Goal: Task Accomplishment & Management: Manage account settings

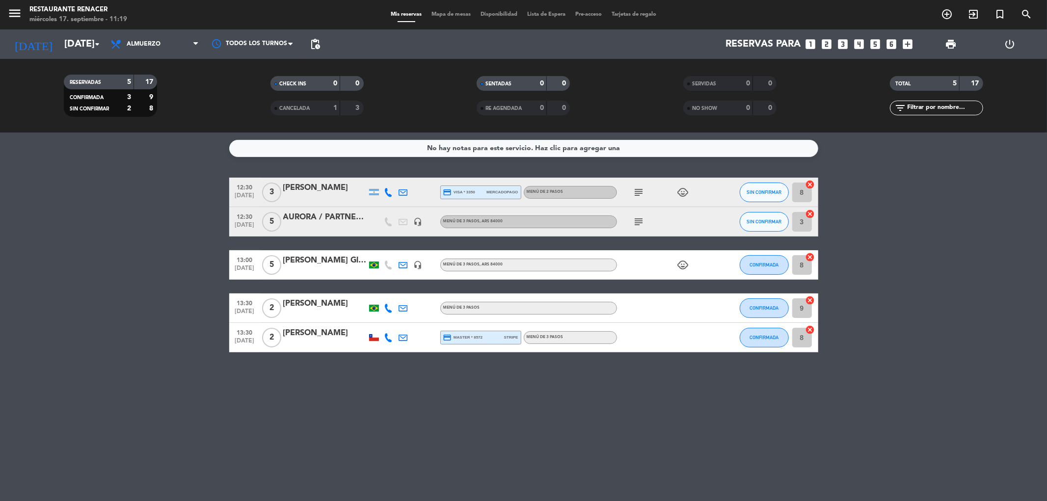
click at [641, 217] on icon "subject" at bounding box center [639, 222] width 12 height 12
click at [430, 387] on div "No hay notas para este servicio. Haz clic para agregar una 12:30 [DATE] 3 [PERS…" at bounding box center [523, 316] width 1047 height 369
click at [59, 45] on input "[DATE]" at bounding box center [121, 44] width 125 height 22
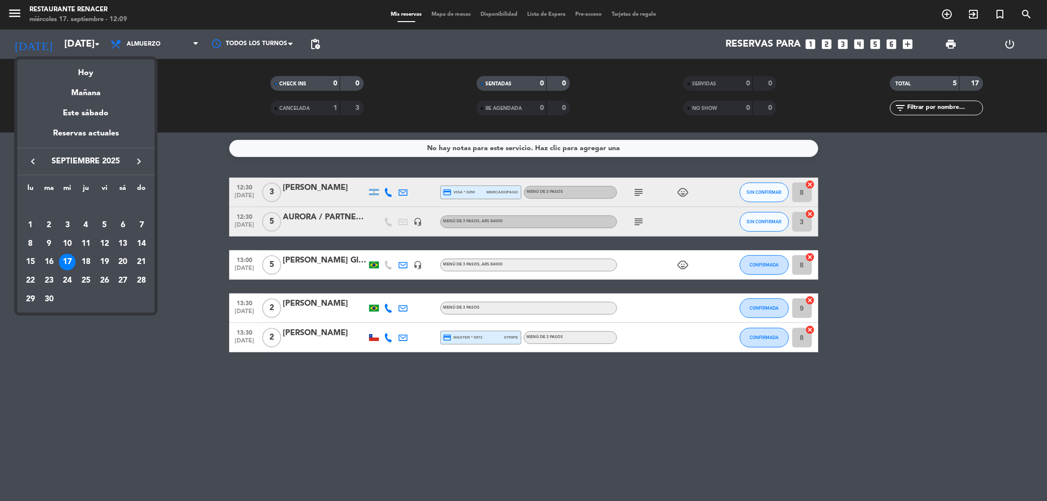
click at [138, 159] on icon "keyboard_arrow_right" at bounding box center [139, 162] width 12 height 12
click at [138, 160] on icon "keyboard_arrow_right" at bounding box center [139, 162] width 12 height 12
click at [47, 297] on div "30" at bounding box center [49, 299] width 17 height 17
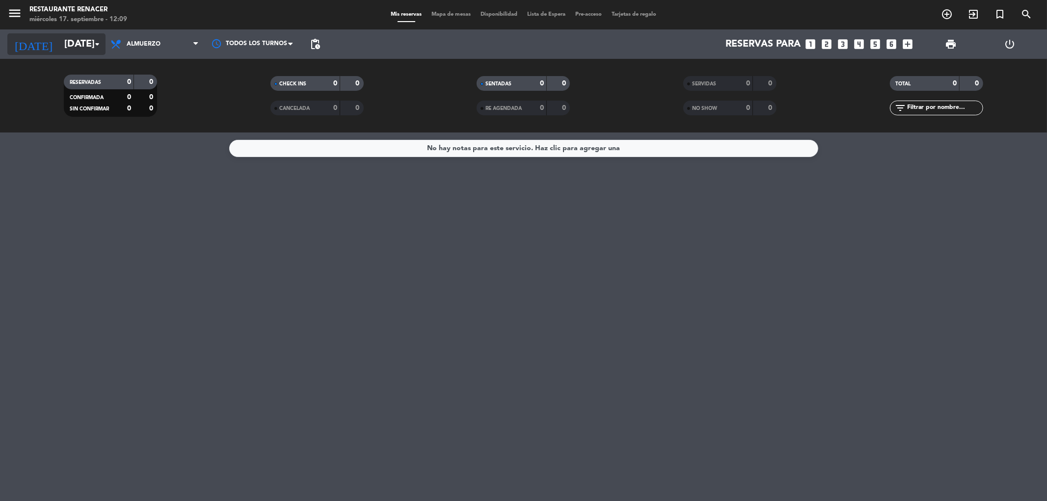
click at [59, 45] on input "[DATE]" at bounding box center [121, 44] width 125 height 22
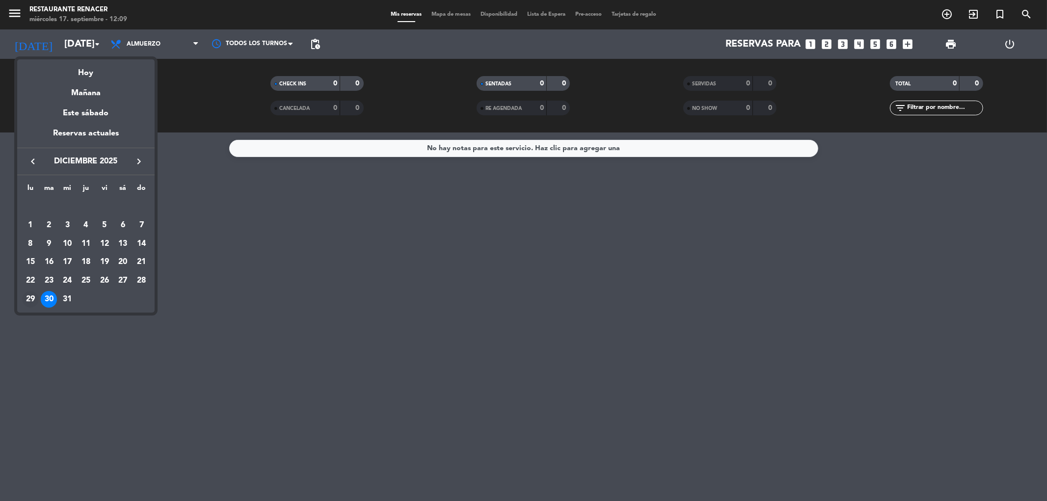
click at [27, 297] on div "29" at bounding box center [30, 299] width 17 height 17
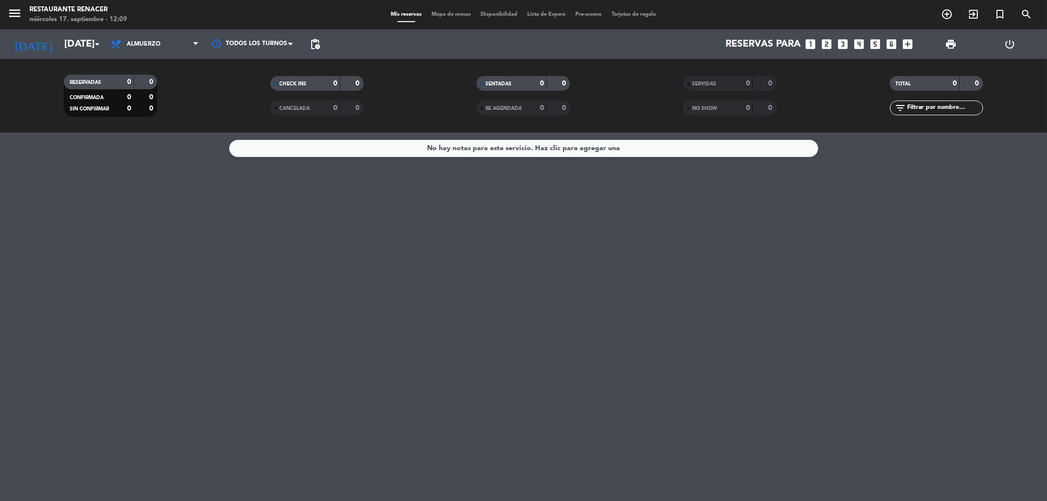
type input "lun. 29 dic."
click at [197, 299] on div "No hay notas para este servicio. Haz clic para agregar una" at bounding box center [523, 316] width 1047 height 369
click at [308, 40] on span "pending_actions" at bounding box center [315, 44] width 20 height 20
click at [316, 45] on span "pending_actions" at bounding box center [315, 44] width 12 height 12
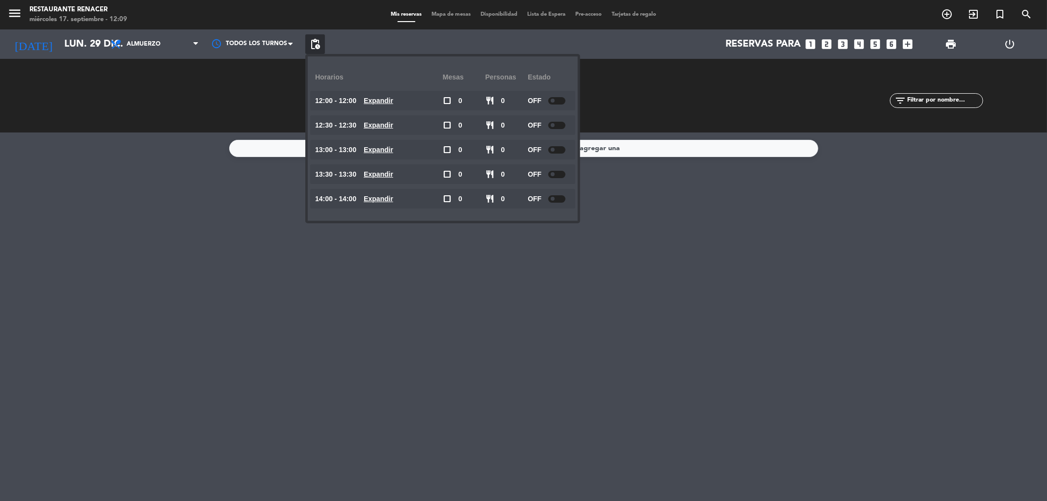
click at [315, 44] on span "pending_actions" at bounding box center [315, 44] width 12 height 12
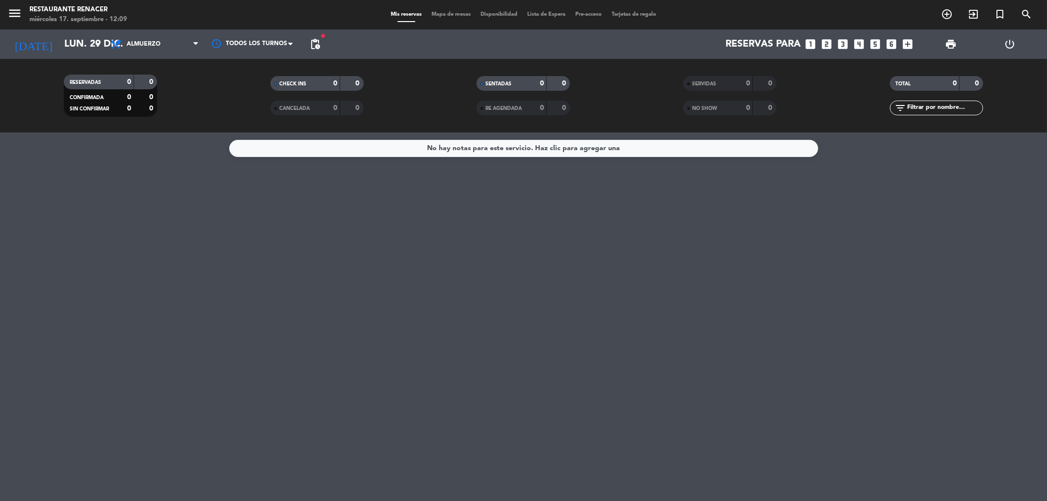
click at [473, 151] on div "No hay notas para este servicio. Haz clic para agregar una" at bounding box center [523, 148] width 193 height 11
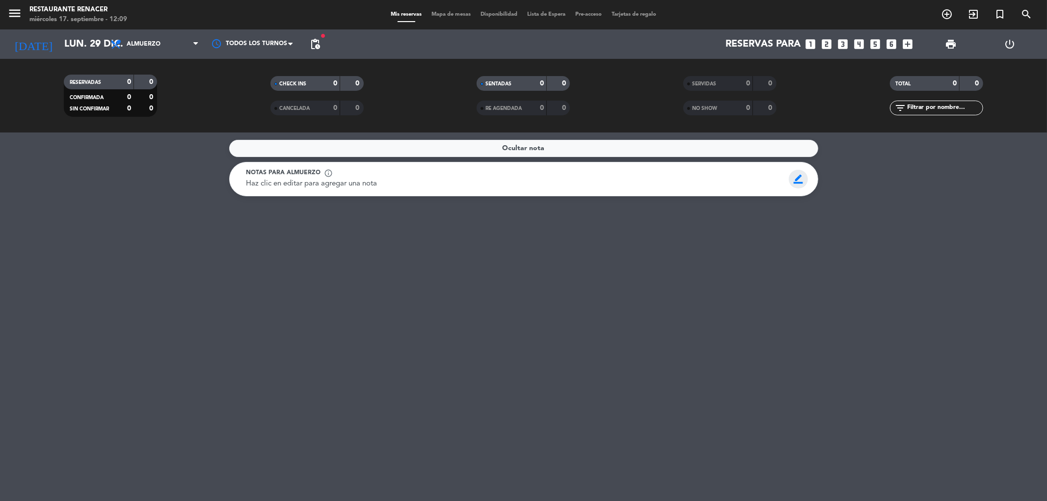
click at [799, 179] on span "border_color" at bounding box center [798, 179] width 19 height 19
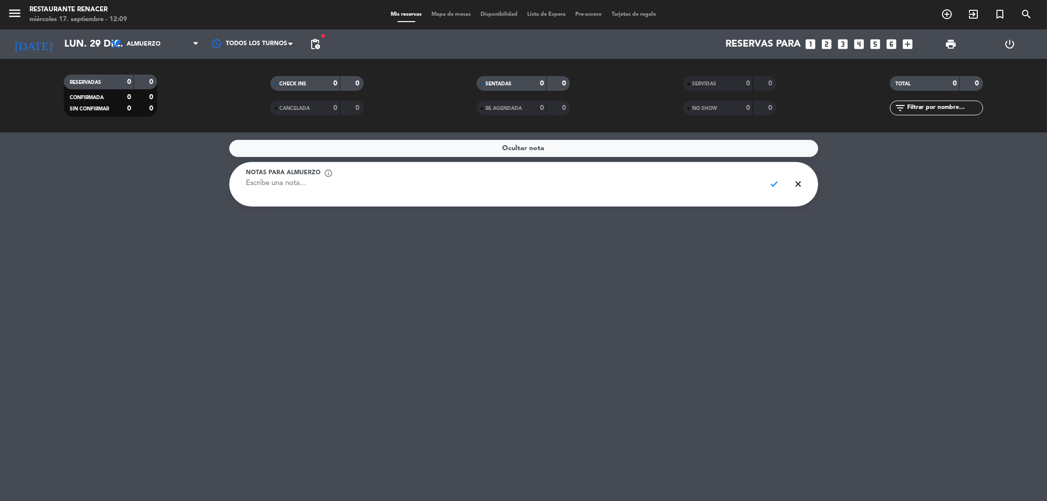
click at [717, 178] on textarea at bounding box center [502, 189] width 512 height 22
type textarea "EVENTO [PERSON_NAME]"
click at [772, 191] on span "check" at bounding box center [774, 184] width 19 height 19
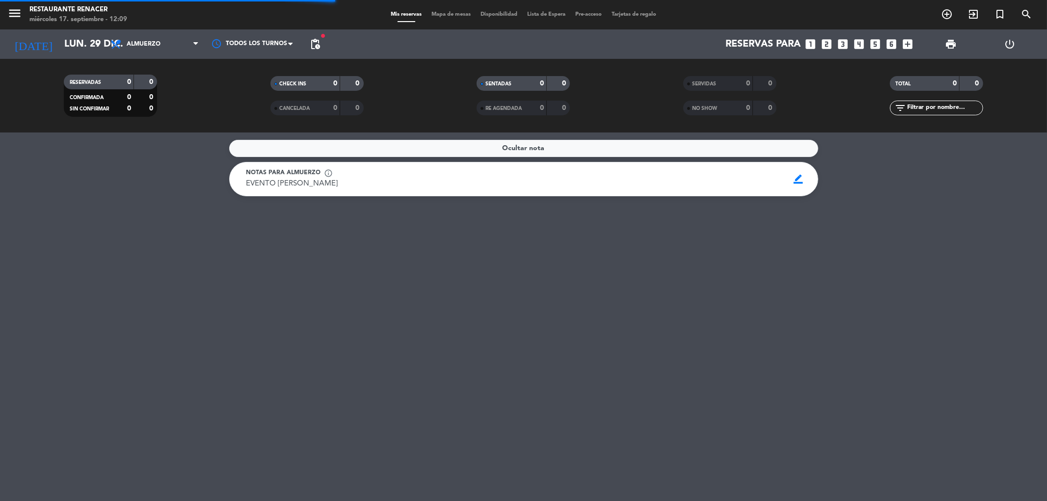
drag, startPoint x: 444, startPoint y: 334, endPoint x: 206, endPoint y: 120, distance: 320.3
click at [444, 333] on div "Ocultar nota Notas para almuerzo info_outline EVENTO [PERSON_NAME] EVENTO VALE …" at bounding box center [523, 316] width 1047 height 369
click at [68, 40] on input "lun. 29 dic." at bounding box center [121, 44] width 125 height 22
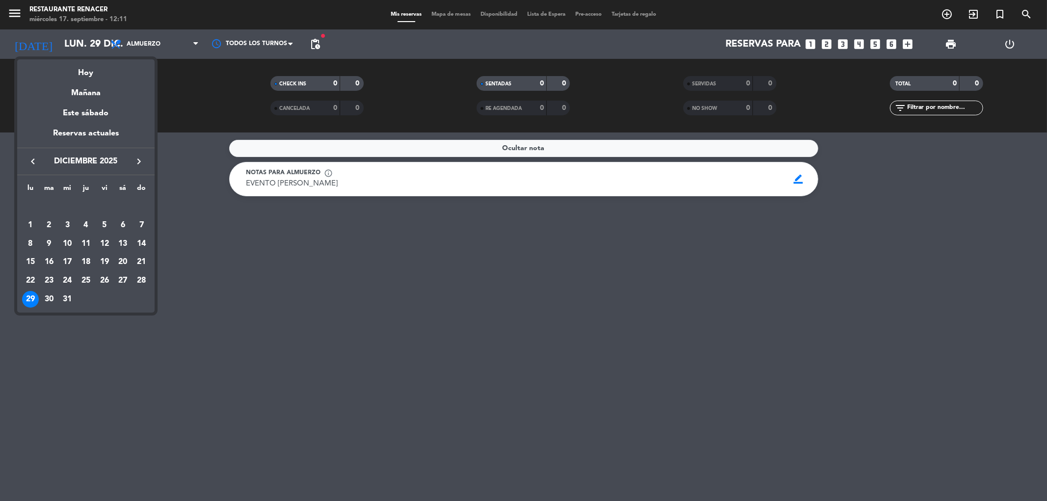
click at [82, 67] on div "Hoy" at bounding box center [85, 69] width 137 height 20
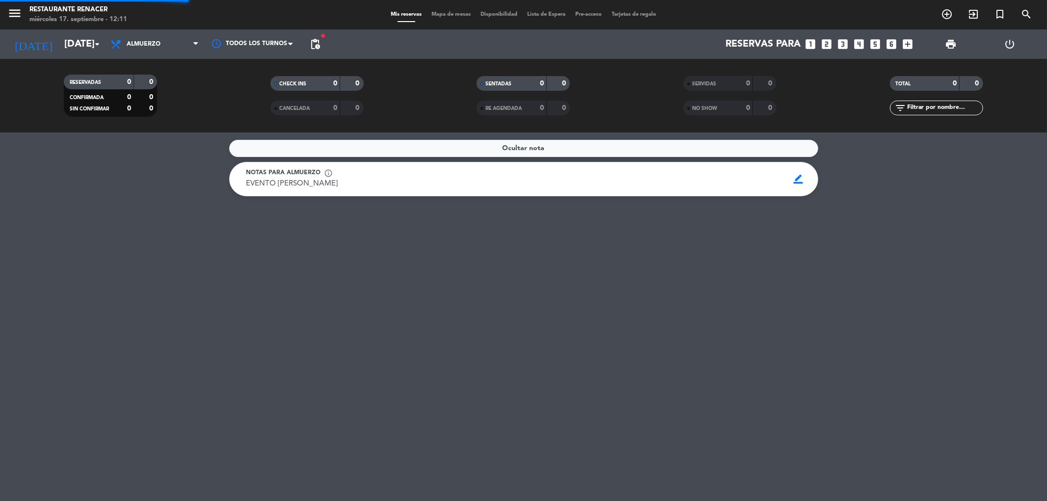
click at [82, 66] on div "RESERVADAS 0 0 CONFIRMADA 0 0 SIN CONFIRMAR 0 0 CHECK INS 0 0 CANCELADA 0 0 SEN…" at bounding box center [523, 96] width 1047 height 74
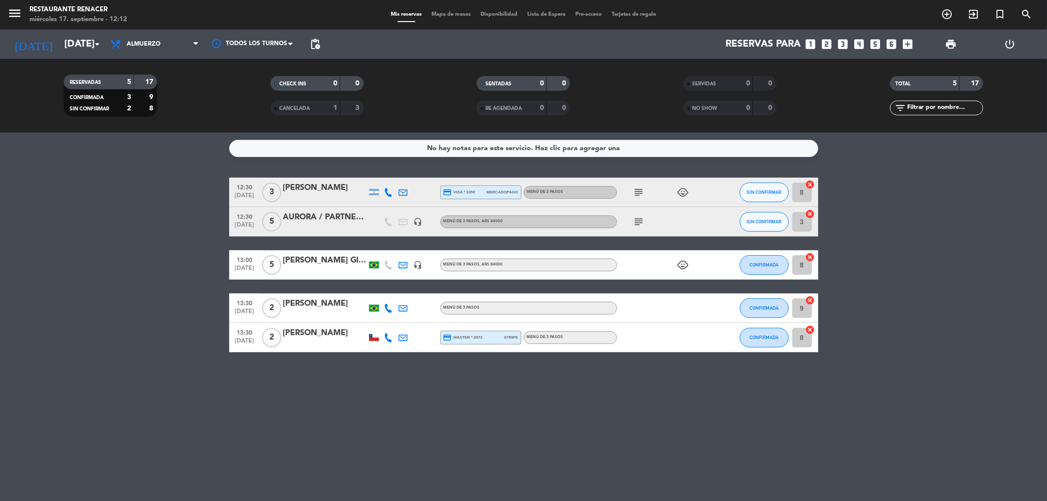
click at [317, 334] on div "[PERSON_NAME]" at bounding box center [324, 333] width 83 height 13
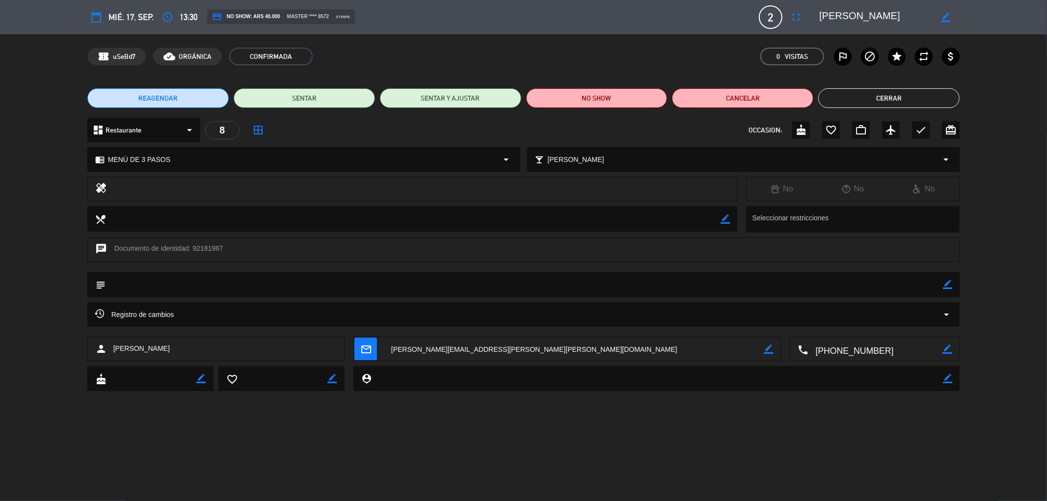
click at [848, 346] on textarea at bounding box center [875, 349] width 134 height 25
click at [876, 325] on span "Click para copiar" at bounding box center [863, 325] width 52 height 10
click at [840, 102] on button "Cerrar" at bounding box center [888, 98] width 141 height 20
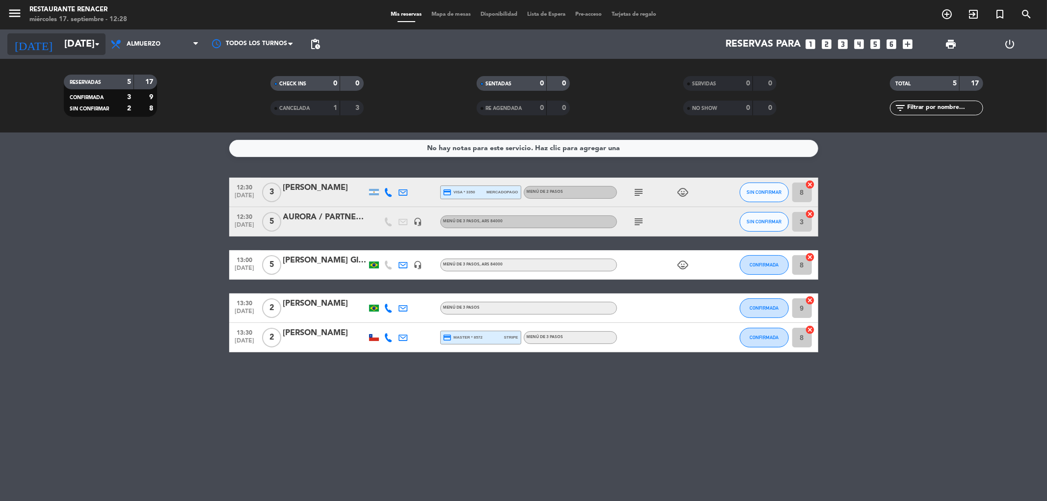
click at [82, 42] on input "[DATE]" at bounding box center [121, 44] width 125 height 22
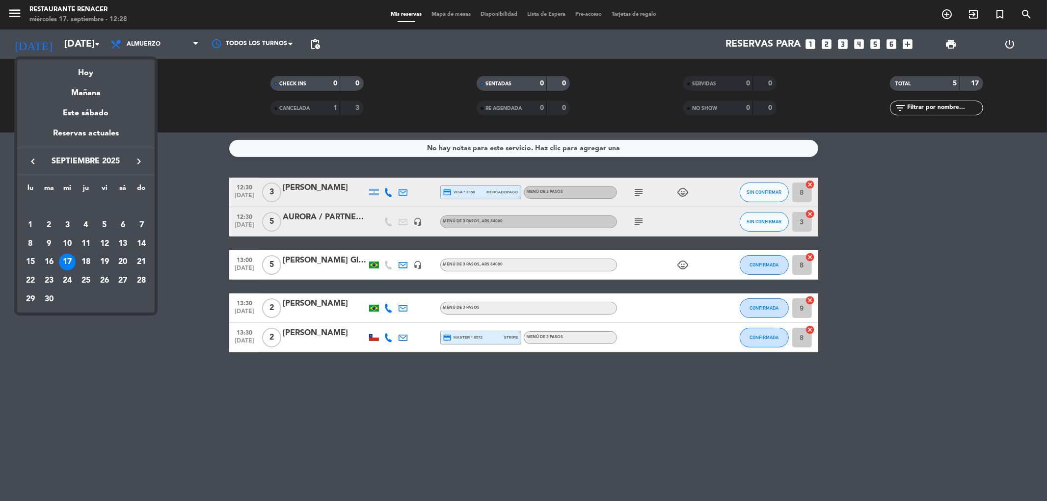
click at [135, 162] on icon "keyboard_arrow_right" at bounding box center [139, 162] width 12 height 12
click at [135, 161] on icon "keyboard_arrow_right" at bounding box center [139, 162] width 12 height 12
click at [142, 280] on div "28" at bounding box center [141, 280] width 17 height 17
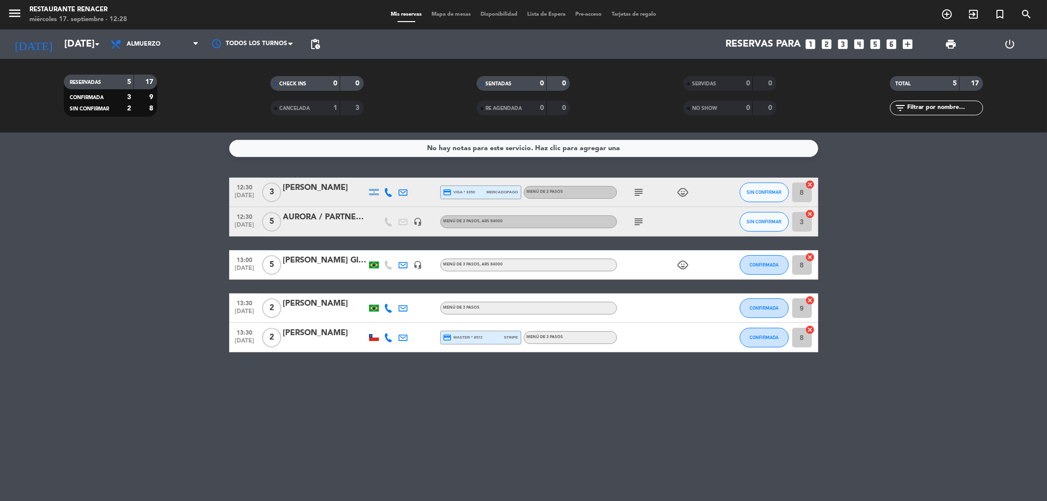
type input "dom. 28 dic."
